Goal: Task Accomplishment & Management: Manage account settings

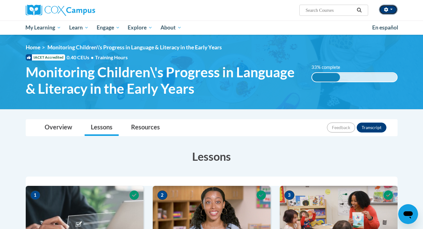
click at [389, 10] on button "button" at bounding box center [388, 10] width 19 height 10
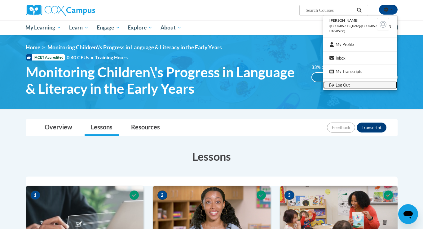
click at [361, 84] on link "Log Out" at bounding box center [360, 85] width 74 height 8
